Goal: Transaction & Acquisition: Book appointment/travel/reservation

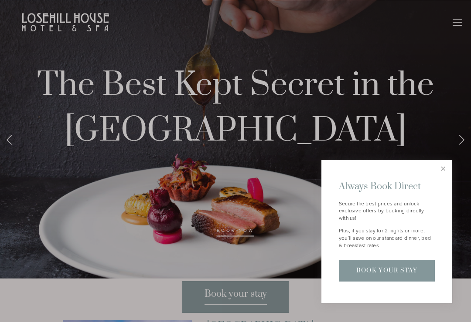
click at [465, 20] on div at bounding box center [235, 161] width 471 height 322
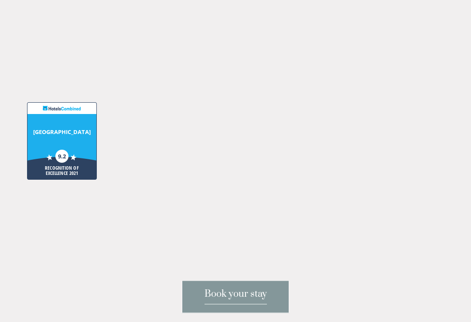
scroll to position [2177, 0]
click at [238, 305] on span "Book your stay" at bounding box center [235, 296] width 62 height 17
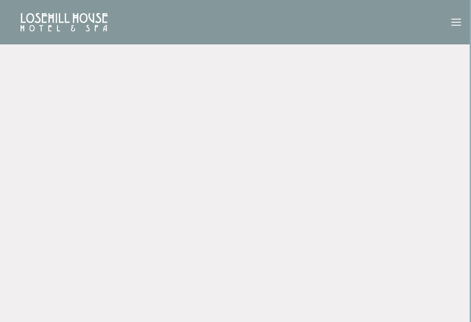
scroll to position [0, 1]
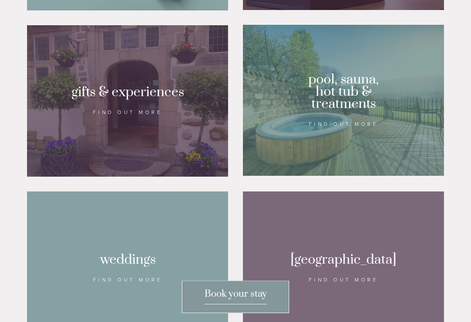
scroll to position [723, 0]
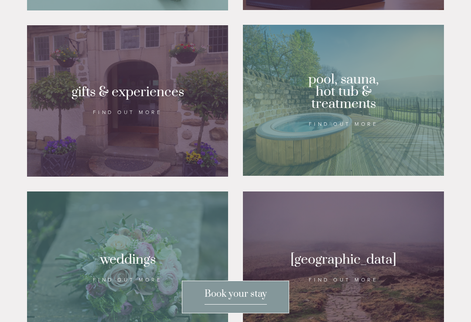
click at [356, 158] on div at bounding box center [343, 100] width 201 height 151
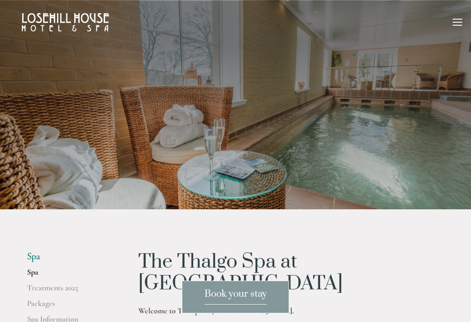
click at [453, 28] on div at bounding box center [457, 24] width 10 height 10
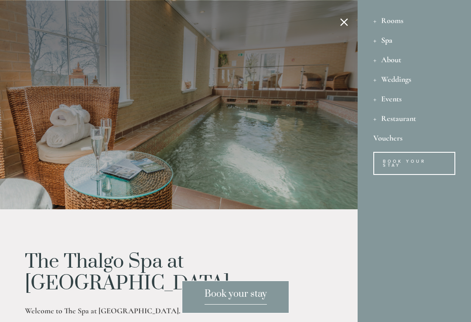
click at [388, 26] on div "Rooms" at bounding box center [414, 20] width 82 height 20
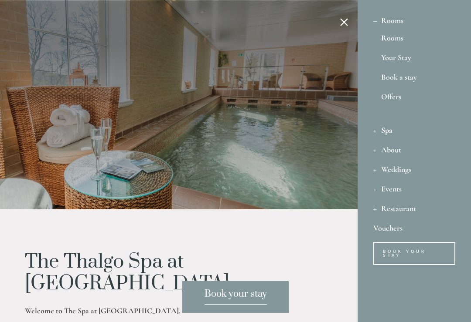
click at [389, 97] on link "Offers" at bounding box center [414, 101] width 66 height 16
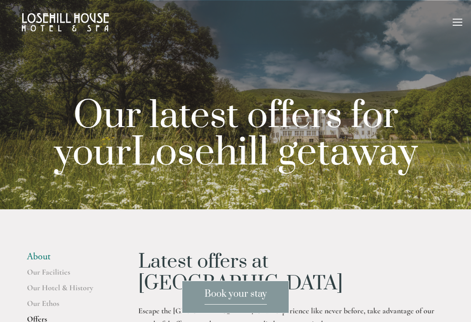
click at [455, 24] on div at bounding box center [457, 24] width 10 height 10
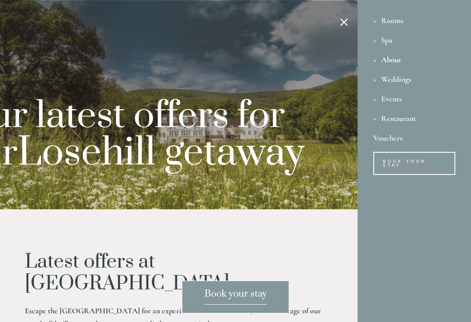
click at [385, 123] on div "Restaurant" at bounding box center [414, 118] width 82 height 20
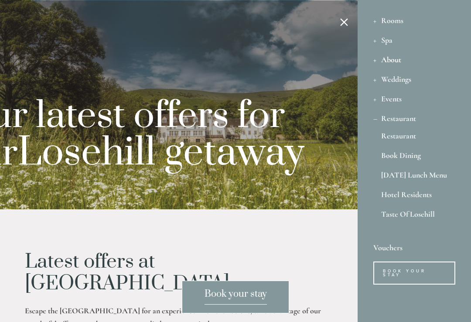
click at [401, 200] on link "Hotel Residents" at bounding box center [414, 197] width 66 height 12
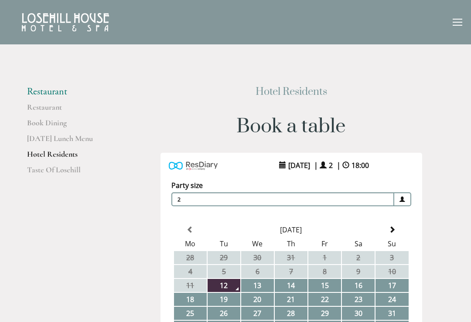
click at [453, 25] on div at bounding box center [457, 25] width 10 height 1
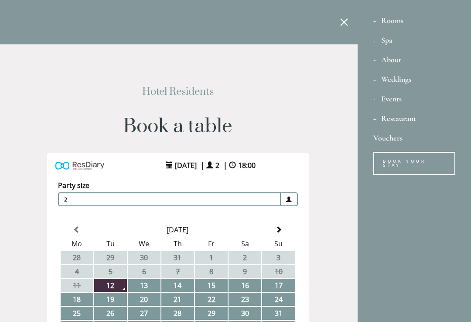
click at [387, 22] on div "Rooms" at bounding box center [414, 20] width 82 height 20
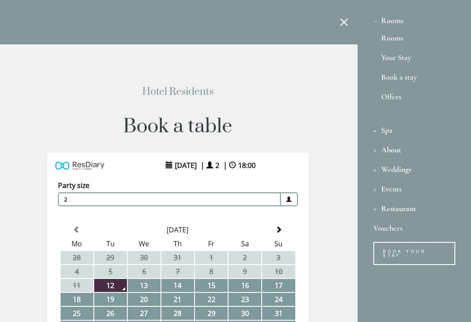
click at [390, 21] on div "Rooms" at bounding box center [414, 20] width 82 height 20
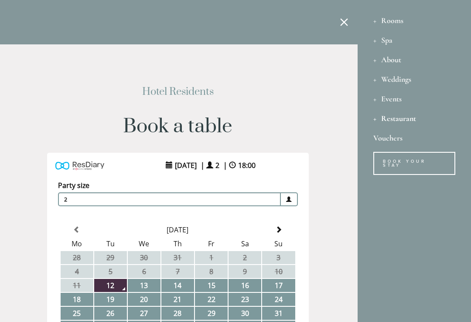
click at [380, 120] on div "Restaurant" at bounding box center [414, 118] width 82 height 20
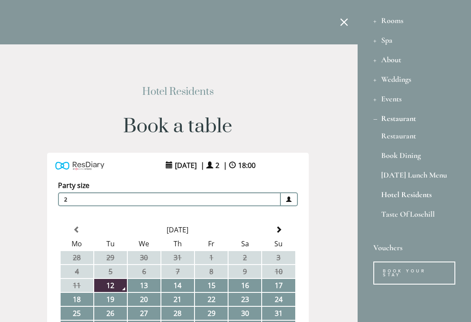
click at [400, 140] on link "Restaurant" at bounding box center [414, 138] width 66 height 12
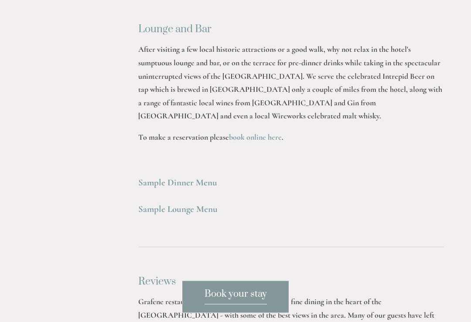
scroll to position [2371, 0]
click at [184, 177] on strong "Sample Dinner Menu" at bounding box center [177, 182] width 79 height 11
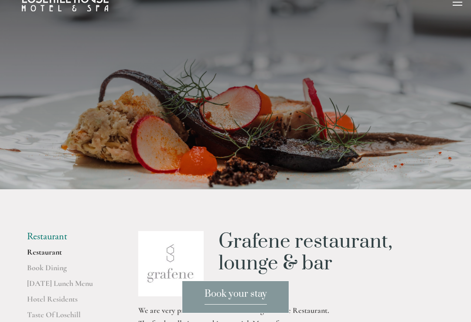
scroll to position [0, 0]
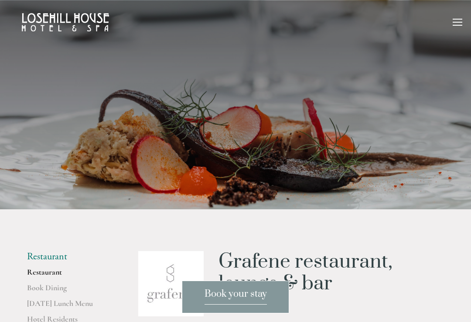
click at [242, 298] on span "Book your stay" at bounding box center [235, 296] width 62 height 17
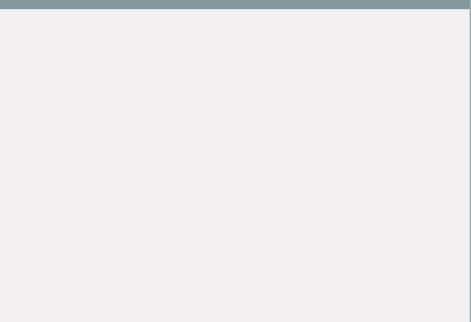
scroll to position [0, 1]
